Goal: Complete application form

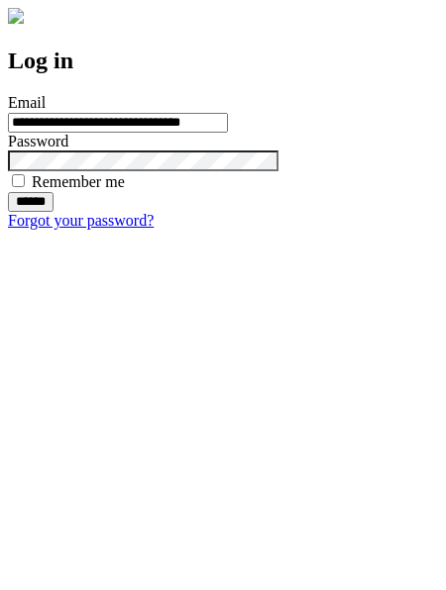
type input "**********"
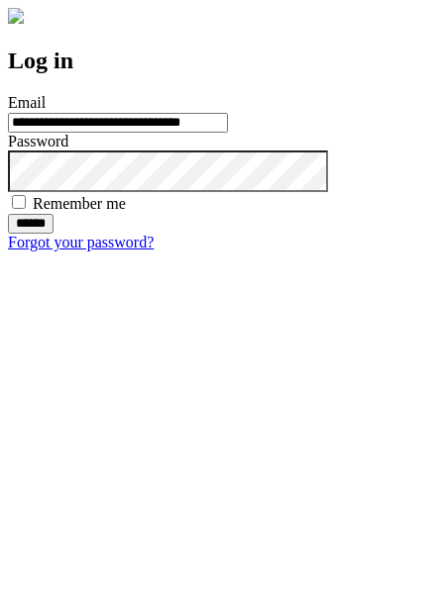
click at [53, 234] on input "******" at bounding box center [31, 224] width 46 height 20
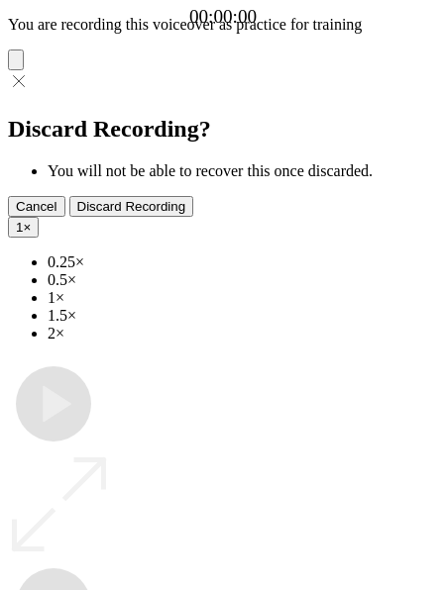
type input "**********"
